Goal: Use online tool/utility: Utilize a website feature to perform a specific function

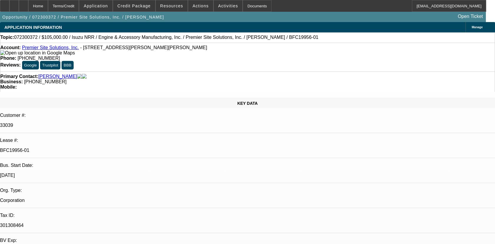
select select "0"
select select "6"
select select "0"
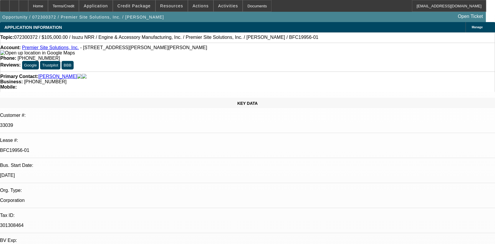
select select "0"
select select "6"
select select "0"
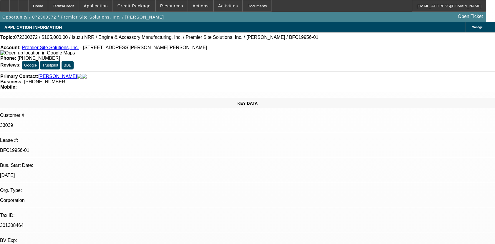
select select "0"
select select "6"
select select "0"
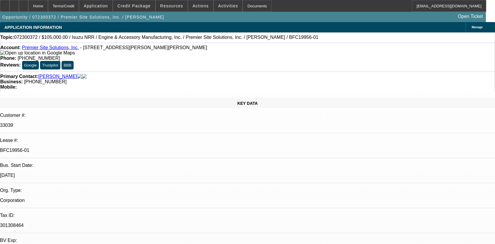
select select "6"
